Goal: Manage account settings

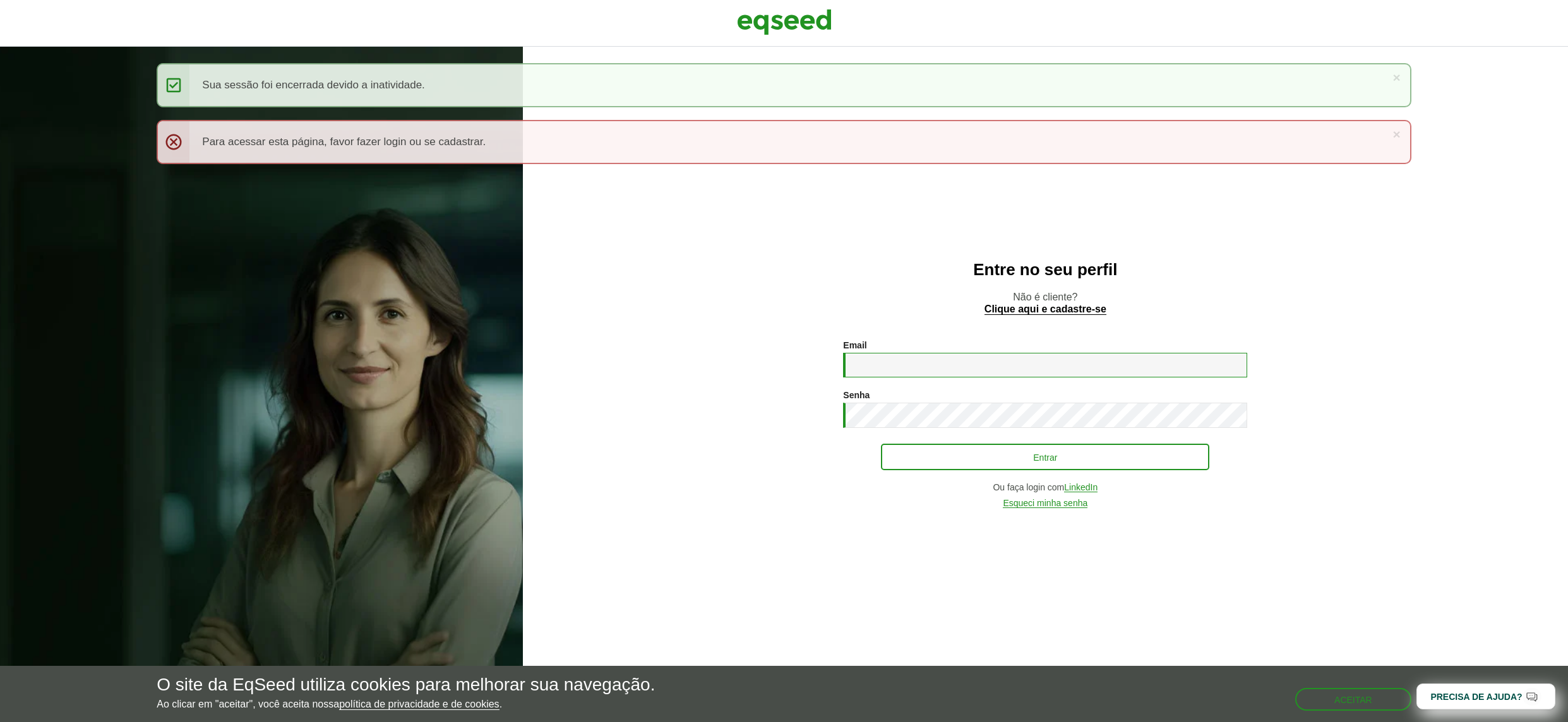
type input "**********"
click at [967, 456] on button "Entrar" at bounding box center [1044, 457] width 328 height 24
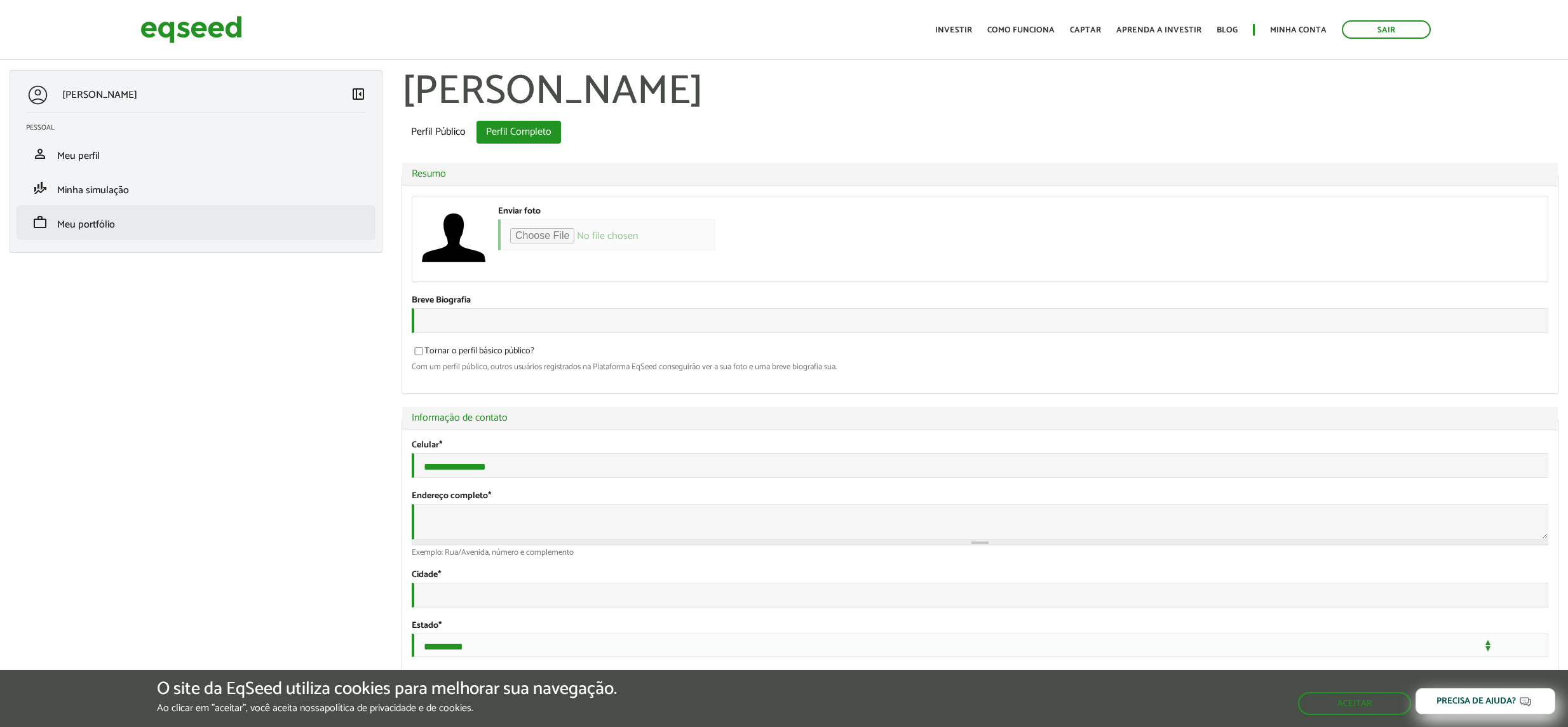
type input "**********"
click at [102, 230] on span "Meu portfólio" at bounding box center [86, 225] width 58 height 17
